Goal: Navigation & Orientation: Find specific page/section

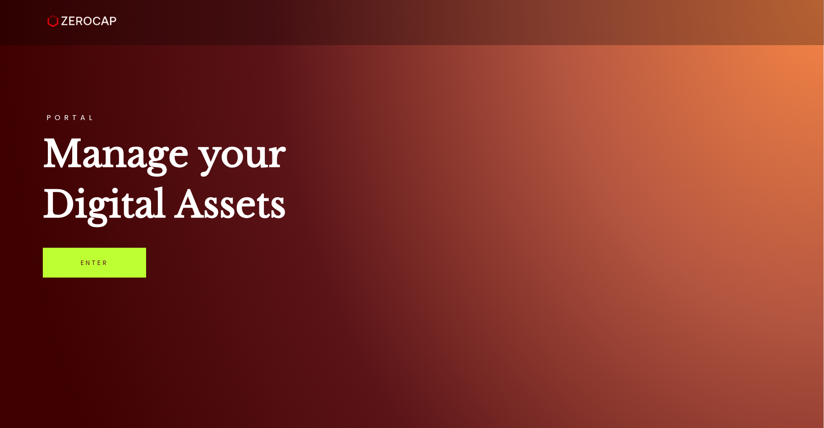
click at [93, 270] on link "Enter" at bounding box center [94, 263] width 103 height 30
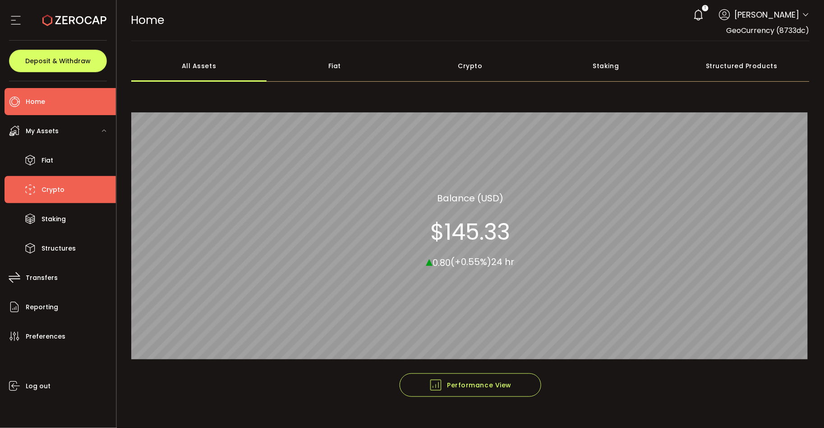
click at [38, 189] on li "Crypto" at bounding box center [60, 189] width 111 height 27
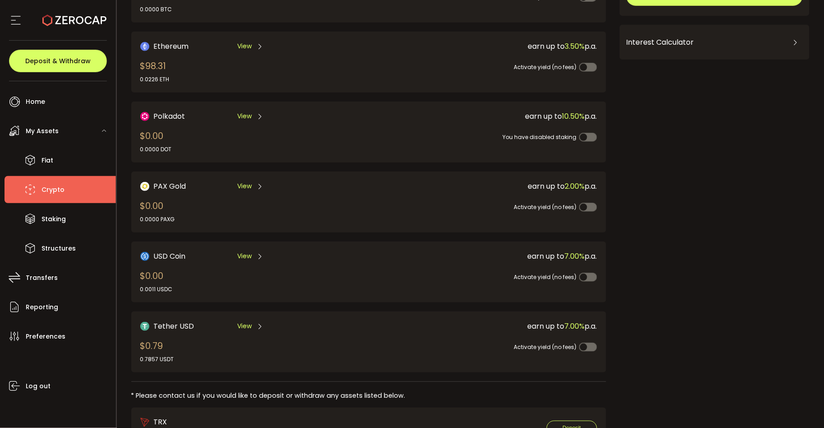
scroll to position [173, 0]
